Goal: Find specific page/section

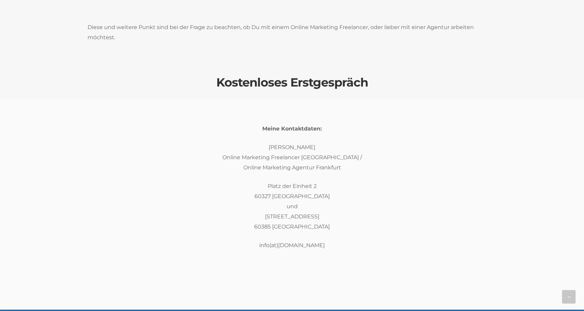
scroll to position [2024, 0]
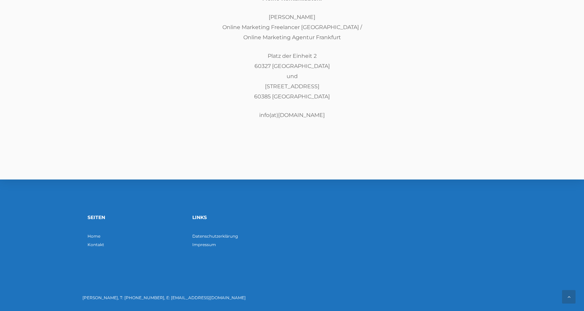
click at [205, 247] on p "Impressum" at bounding box center [239, 244] width 95 height 8
click at [205, 246] on link "Impressum" at bounding box center [204, 244] width 24 height 5
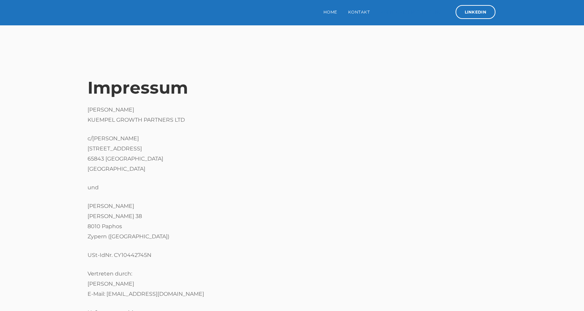
click at [410, 8] on link "Agenturdienstleistung" at bounding box center [411, 12] width 72 height 24
